Goal: Task Accomplishment & Management: Complete application form

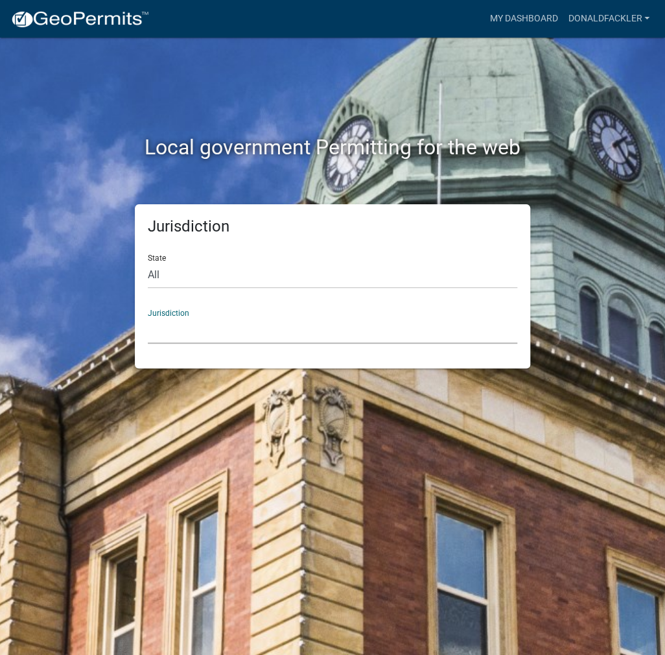
click at [188, 329] on select "[GEOGRAPHIC_DATA], [US_STATE] [GEOGRAPHIC_DATA], [US_STATE][PERSON_NAME][GEOGRA…" at bounding box center [332, 330] width 369 height 27
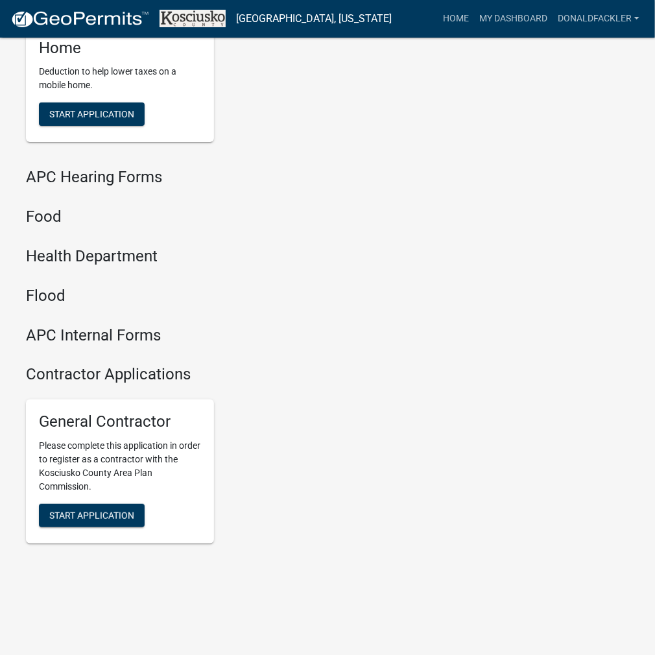
scroll to position [1576, 0]
click at [108, 513] on span "Start Application" at bounding box center [91, 515] width 85 height 10
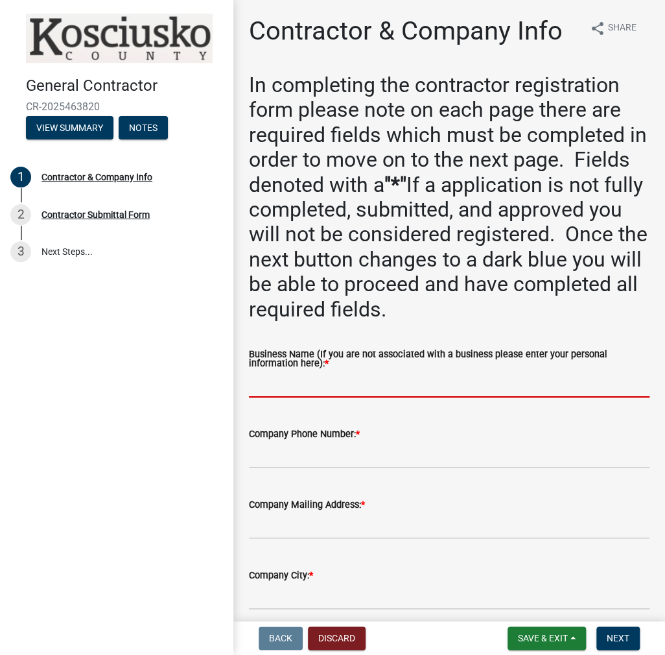
click at [291, 382] on input "Business Name (If you are not associated with a business please enter your pers…" at bounding box center [449, 384] width 401 height 27
paste input "DONALDFACKLER"
click at [288, 385] on input "DONALDFACKLER" at bounding box center [449, 384] width 401 height 27
type input "[PERSON_NAME]"
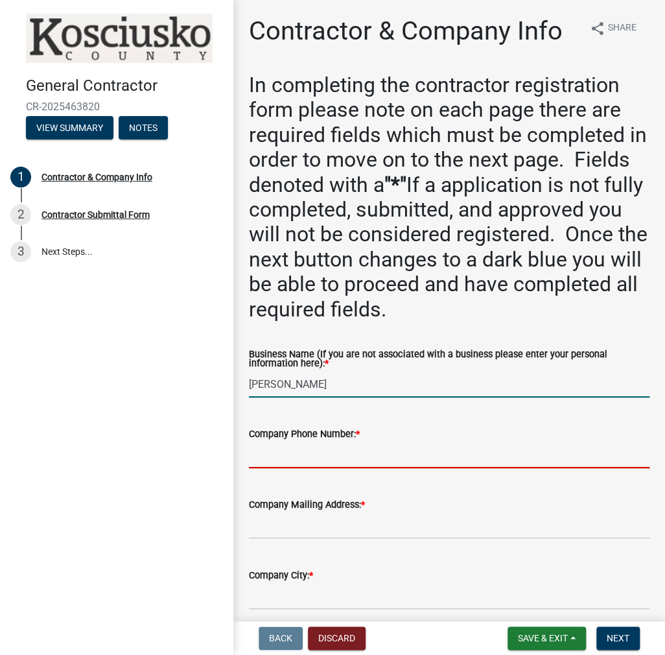
click at [283, 445] on input "Company Phone Number: *" at bounding box center [449, 454] width 401 height 27
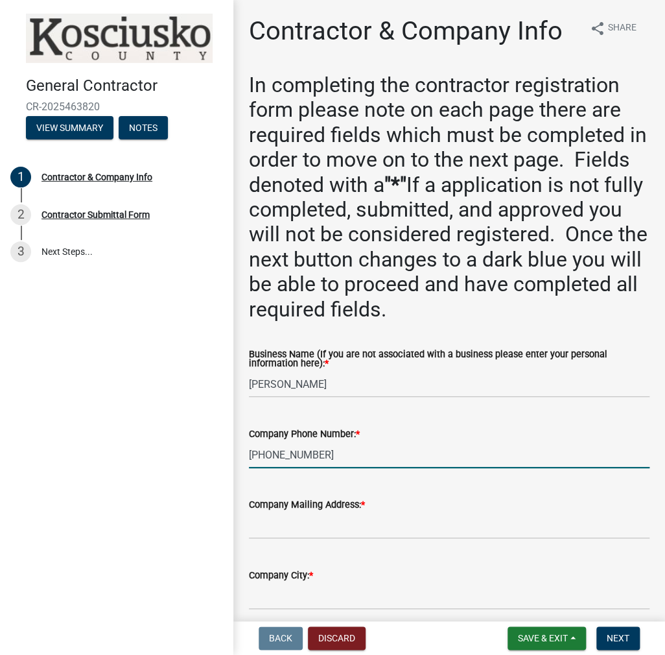
type input "[PHONE_NUMBER]"
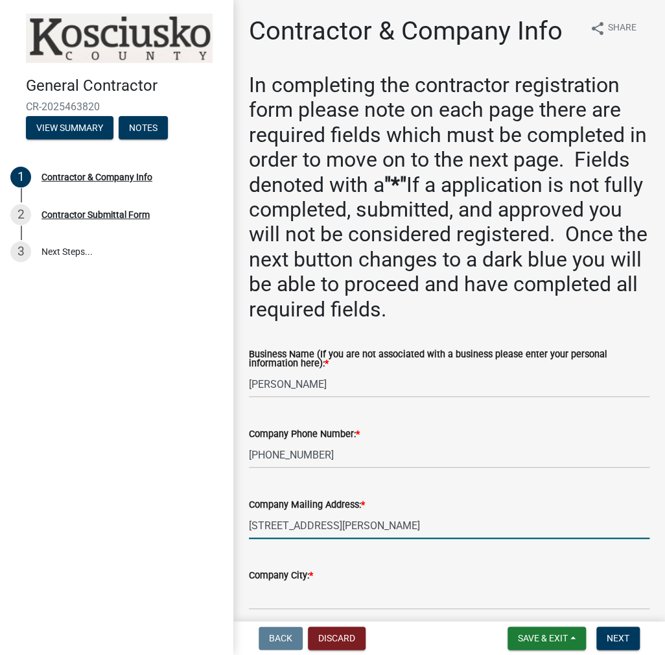
type input "[STREET_ADDRESS][PERSON_NAME]"
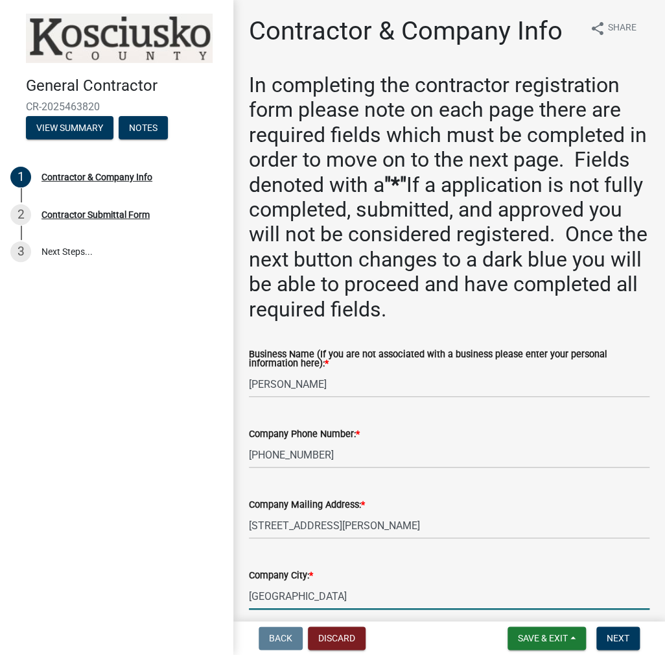
type input "[GEOGRAPHIC_DATA]"
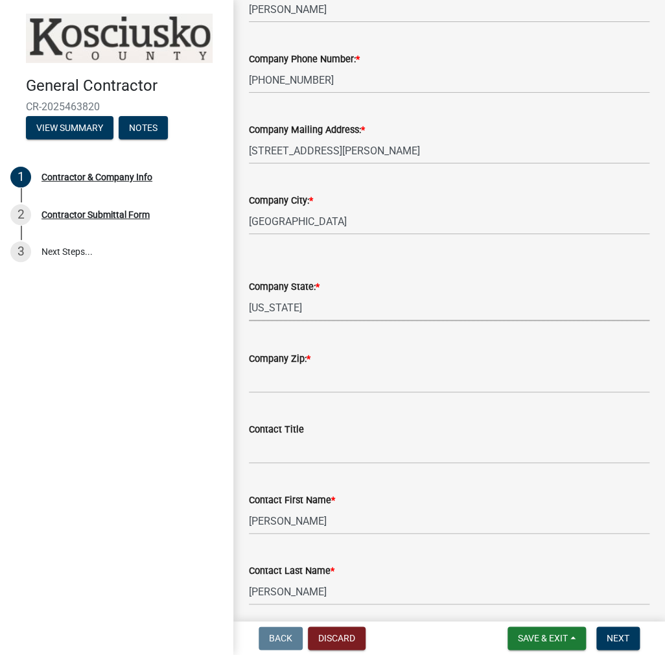
select select "IN"
type input "46580"
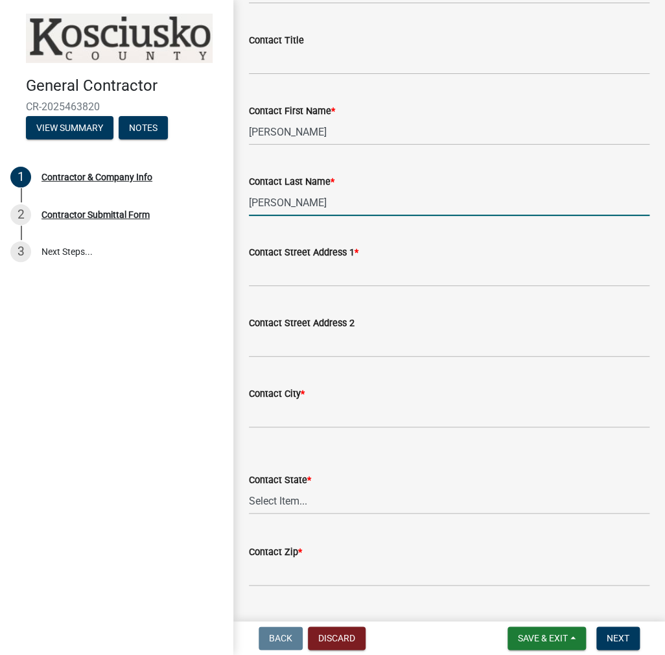
scroll to position [893, 0]
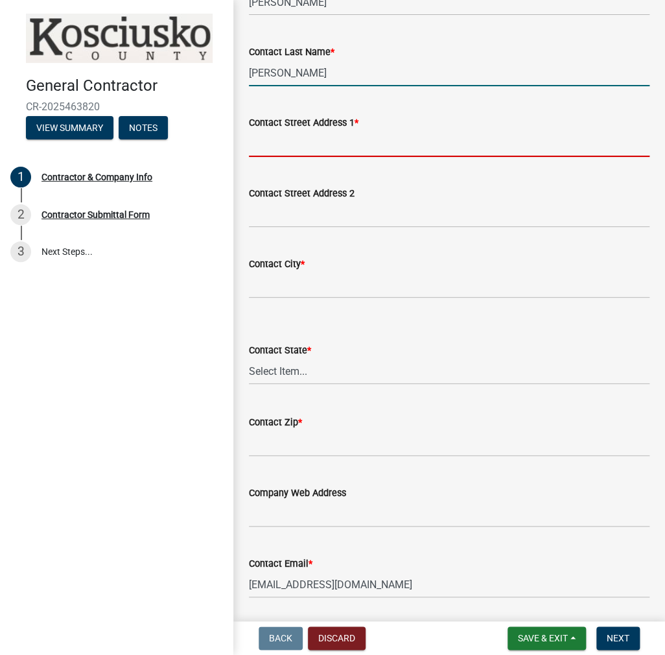
drag, startPoint x: 309, startPoint y: 143, endPoint x: 384, endPoint y: 128, distance: 76.1
click at [308, 143] on input "Contact Street Address 1 *" at bounding box center [449, 143] width 401 height 27
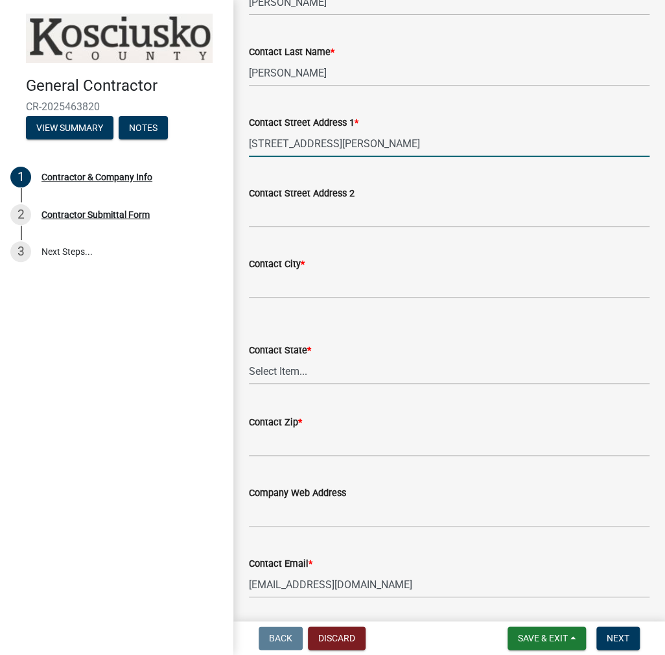
type input "[STREET_ADDRESS][PERSON_NAME]"
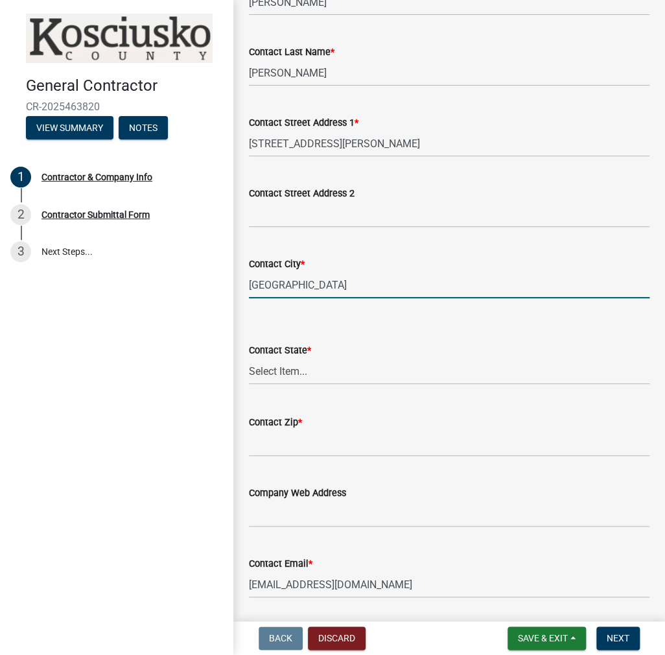
type input "[GEOGRAPHIC_DATA]"
select select "IN"
click at [249, 358] on select "Select Item... [US_STATE] [US_STATE] [US_STATE] [US_STATE] [US_STATE] [US_STATE…" at bounding box center [449, 371] width 401 height 27
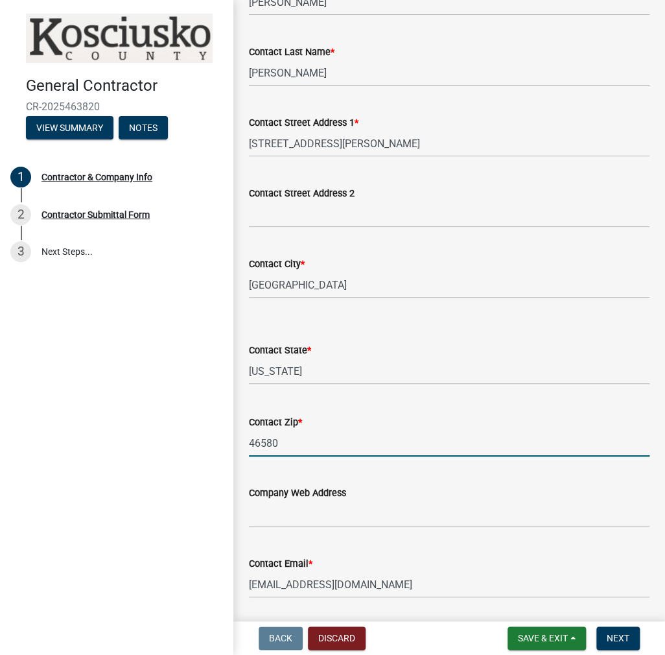
type input "46580"
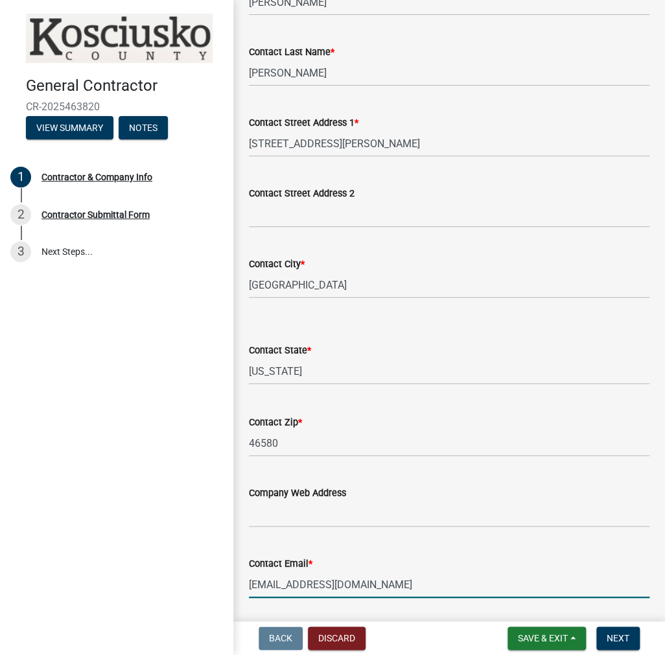
scroll to position [1148, 0]
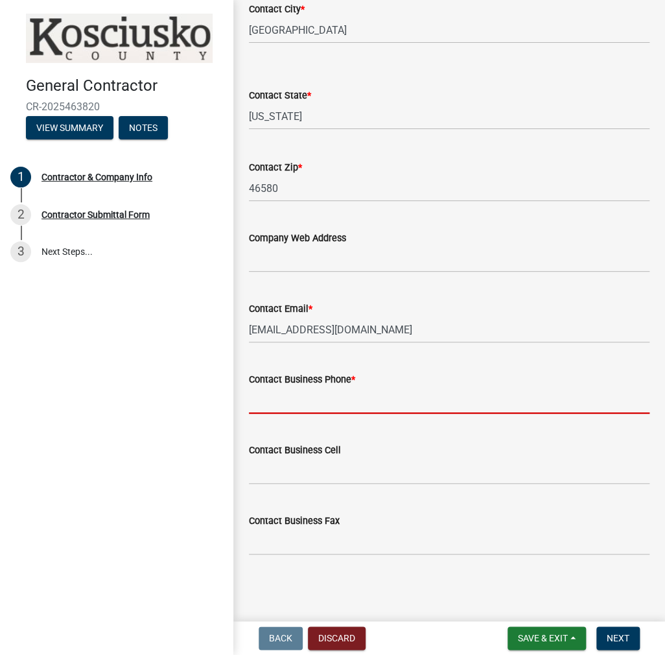
type input "7"
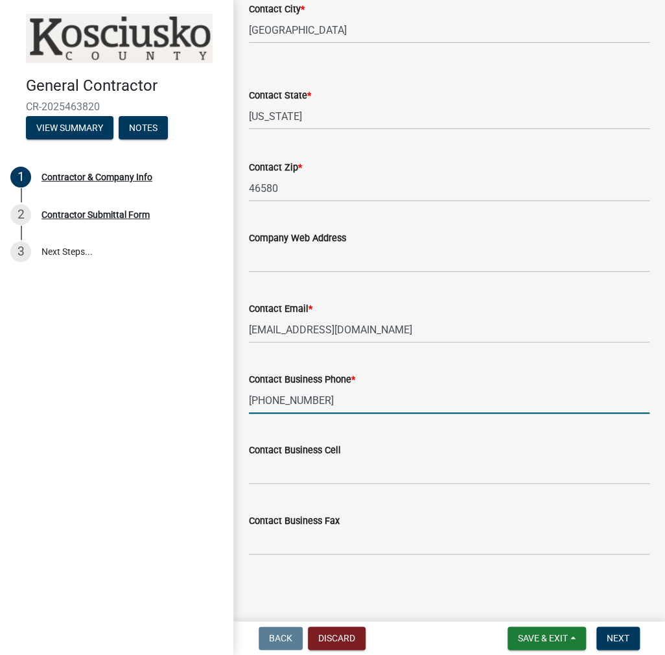
type input "[PHONE_NUMBER]"
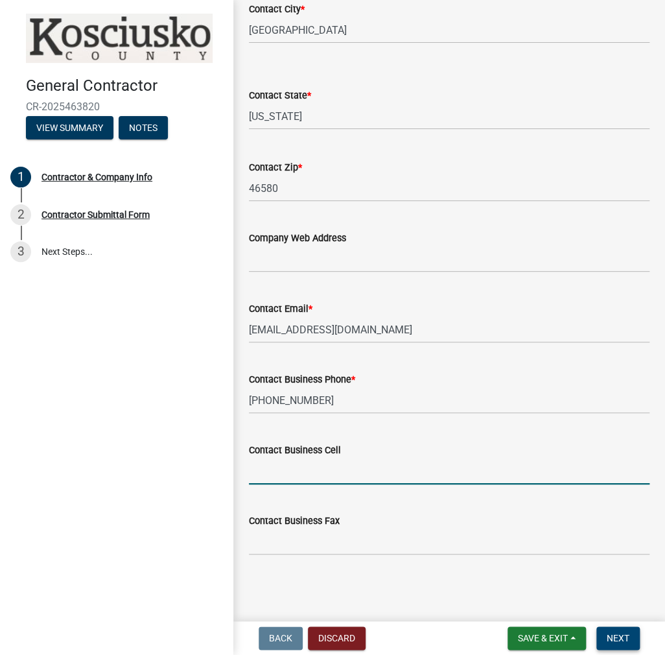
click at [614, 626] on button "Next" at bounding box center [617, 637] width 43 height 23
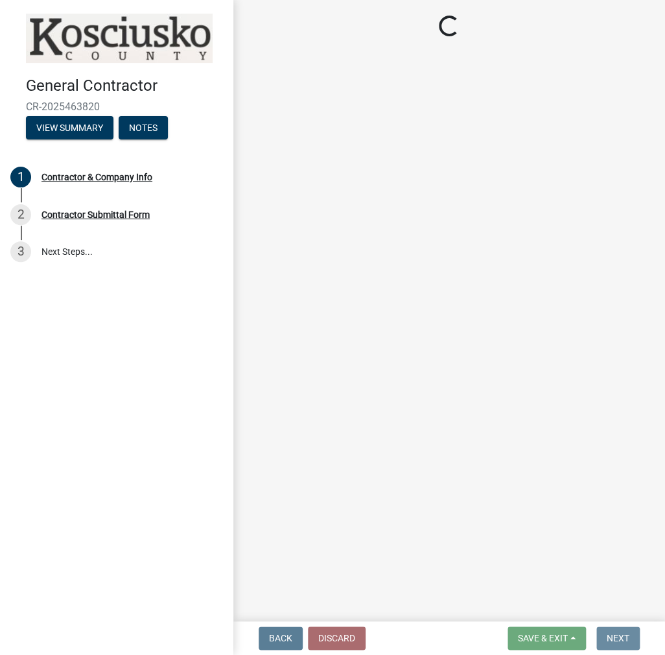
scroll to position [0, 0]
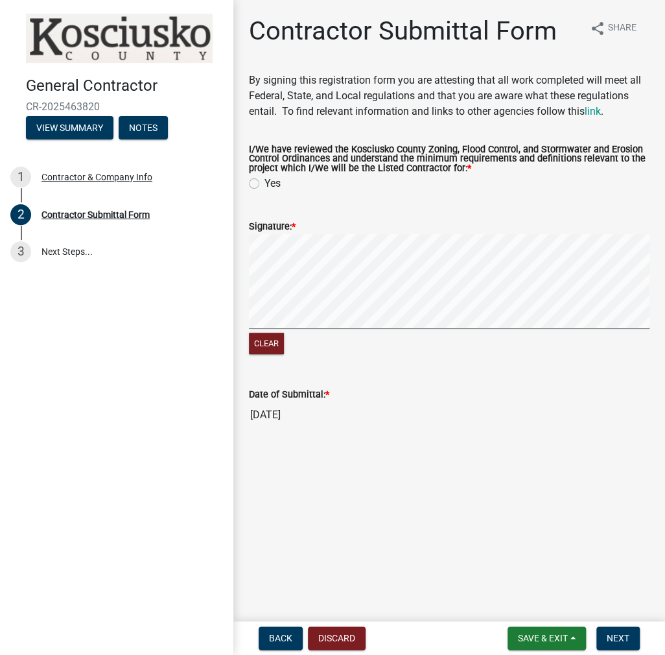
drag, startPoint x: 258, startPoint y: 186, endPoint x: 259, endPoint y: 198, distance: 12.4
click at [264, 186] on label "Yes" at bounding box center [272, 184] width 16 height 16
click at [264, 184] on input "Yes" at bounding box center [268, 180] width 8 height 8
radio input "true"
click at [614, 636] on span "Next" at bounding box center [618, 638] width 23 height 10
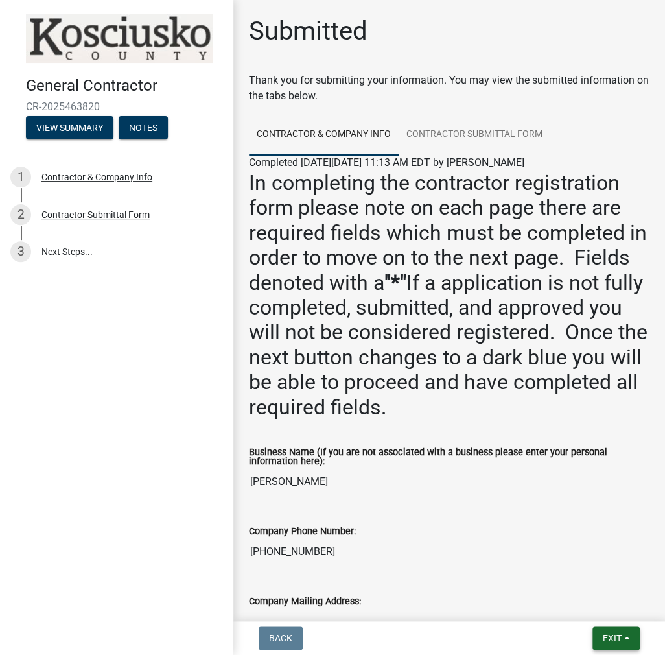
click at [610, 640] on span "Exit" at bounding box center [612, 638] width 19 height 10
click at [587, 597] on button "Save & Exit" at bounding box center [589, 603] width 104 height 31
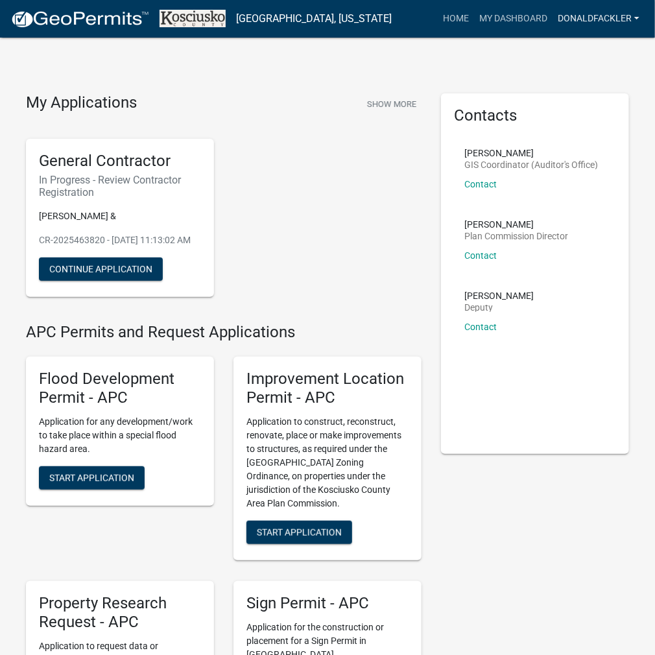
click at [610, 11] on link "DONALDFACKLER" at bounding box center [598, 18] width 92 height 25
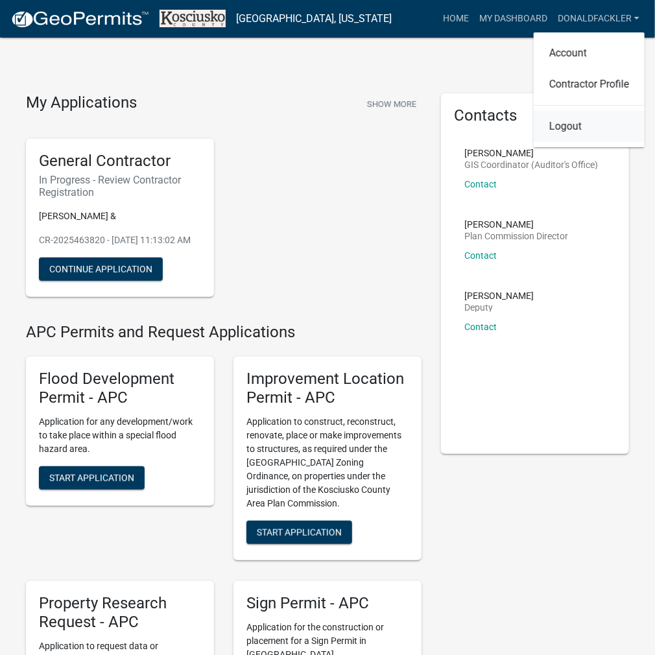
click at [564, 133] on link "Logout" at bounding box center [588, 126] width 111 height 31
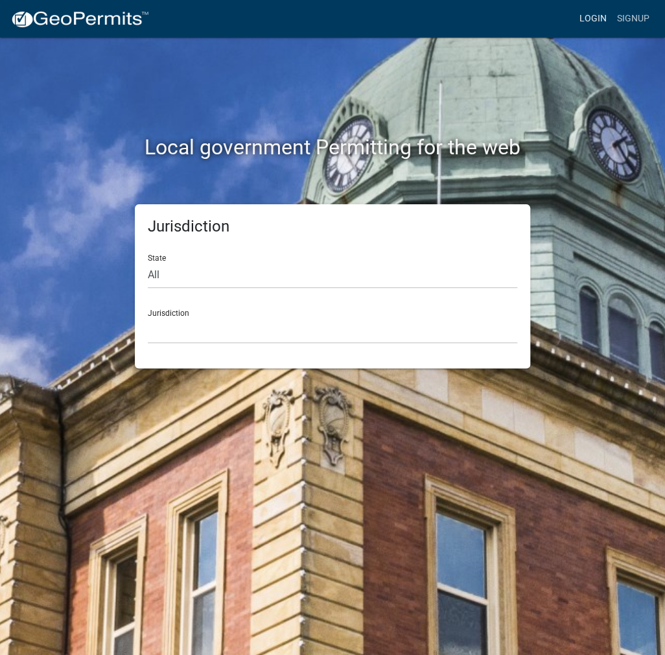
click at [594, 23] on link "Login" at bounding box center [593, 18] width 38 height 25
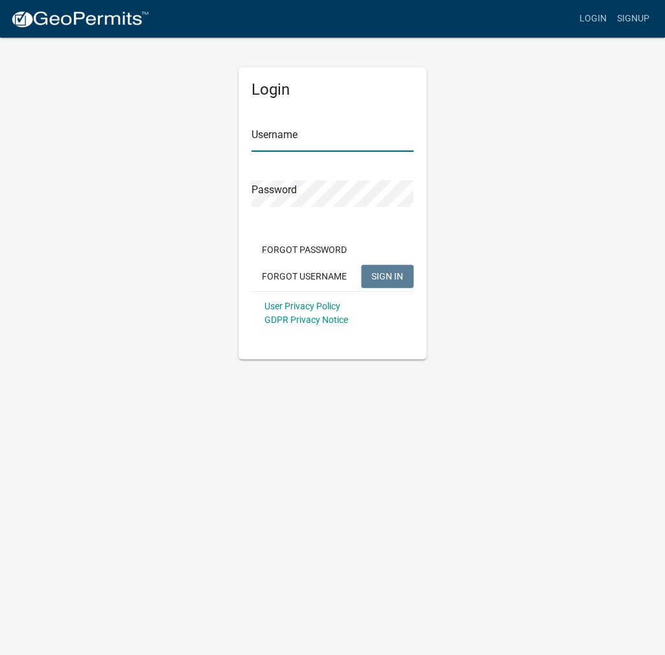
click at [275, 134] on input "Username" at bounding box center [332, 138] width 162 height 27
type input "kosplanning"
click at [361, 264] on button "SIGN IN" at bounding box center [387, 275] width 52 height 23
